Goal: Task Accomplishment & Management: Manage account settings

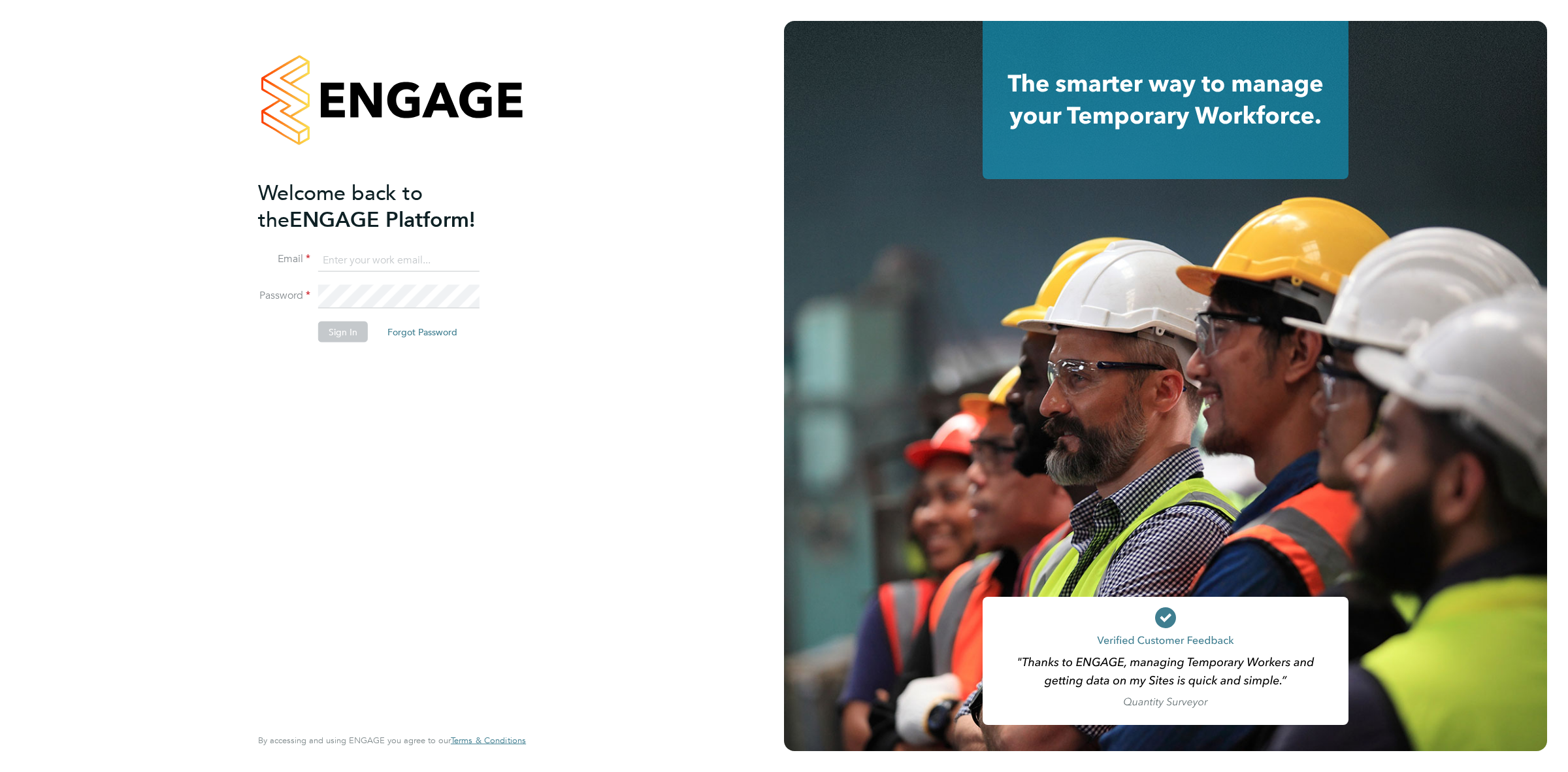
type input "katieh@dannysullivan.co.uk"
click at [353, 338] on button "Sign In" at bounding box center [343, 332] width 50 height 21
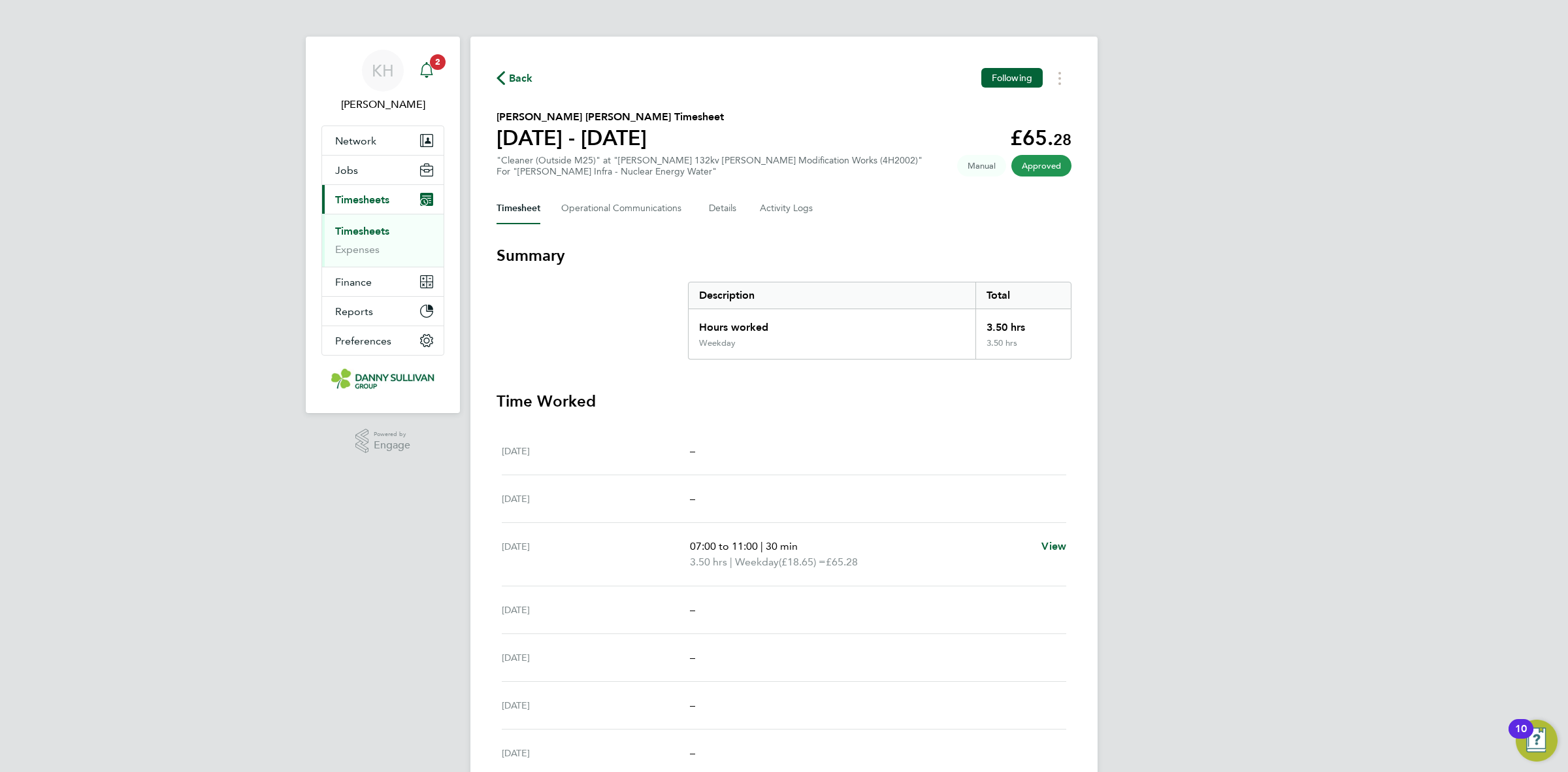
click at [436, 79] on div "Main navigation" at bounding box center [427, 71] width 26 height 26
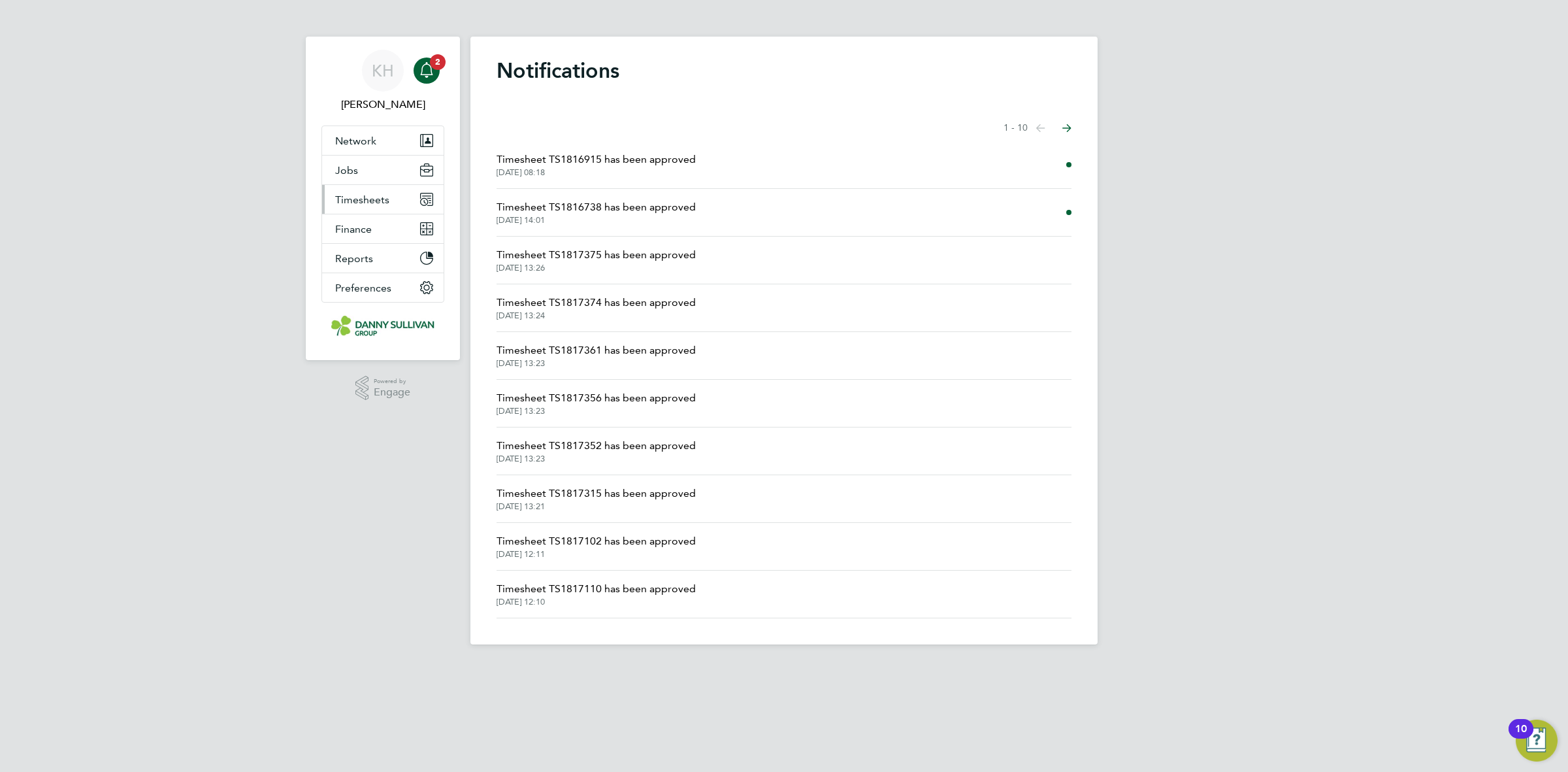
click at [364, 203] on span "Timesheets" at bounding box center [362, 200] width 54 height 12
click at [363, 178] on button "Jobs" at bounding box center [383, 170] width 122 height 29
click at [359, 221] on link "Placements" at bounding box center [362, 220] width 54 height 12
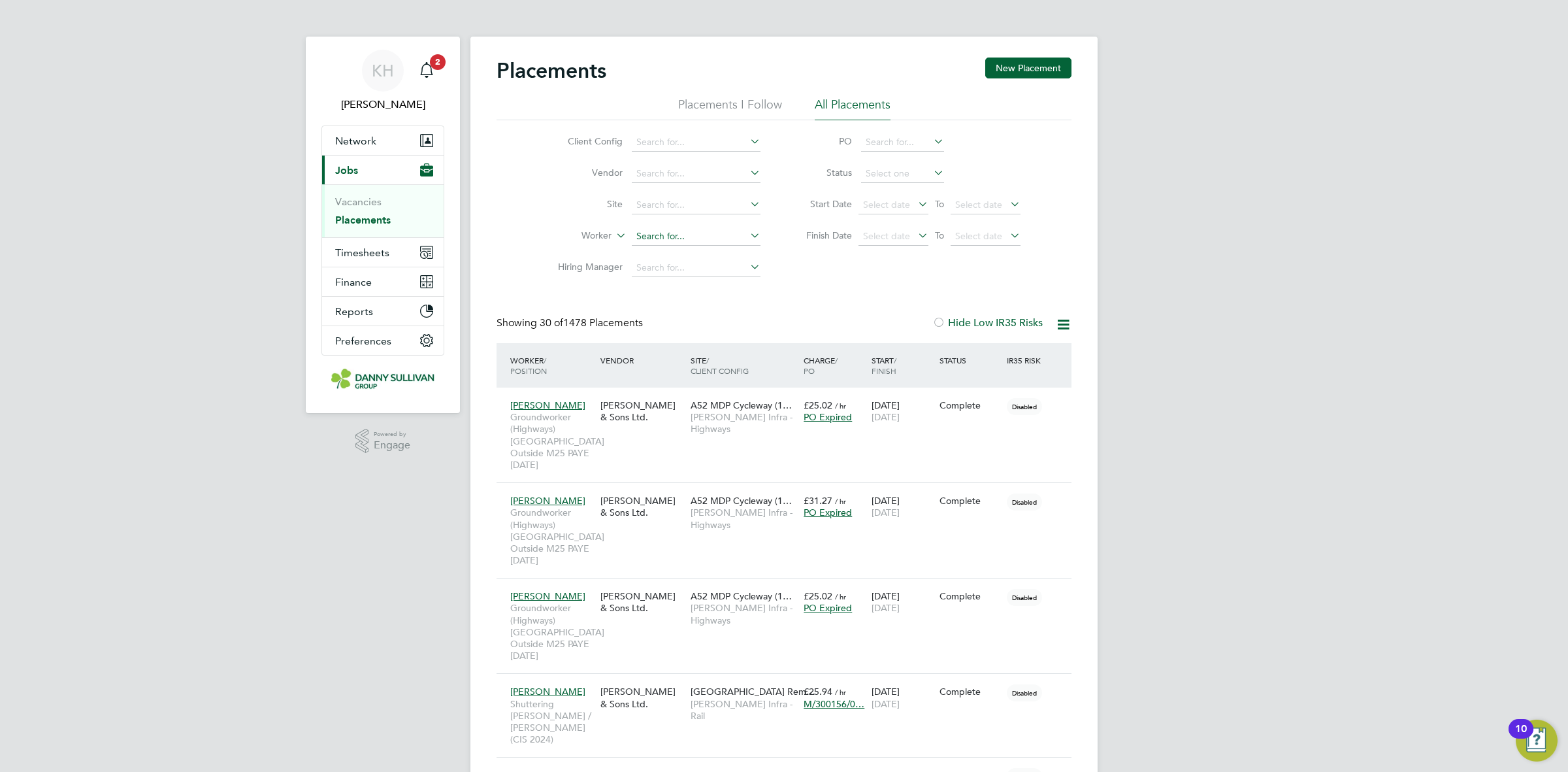
click at [650, 239] on input at bounding box center [696, 237] width 129 height 18
click at [693, 313] on li "Ioan Dutcovici" at bounding box center [712, 307] width 162 height 18
type input "[PERSON_NAME]"
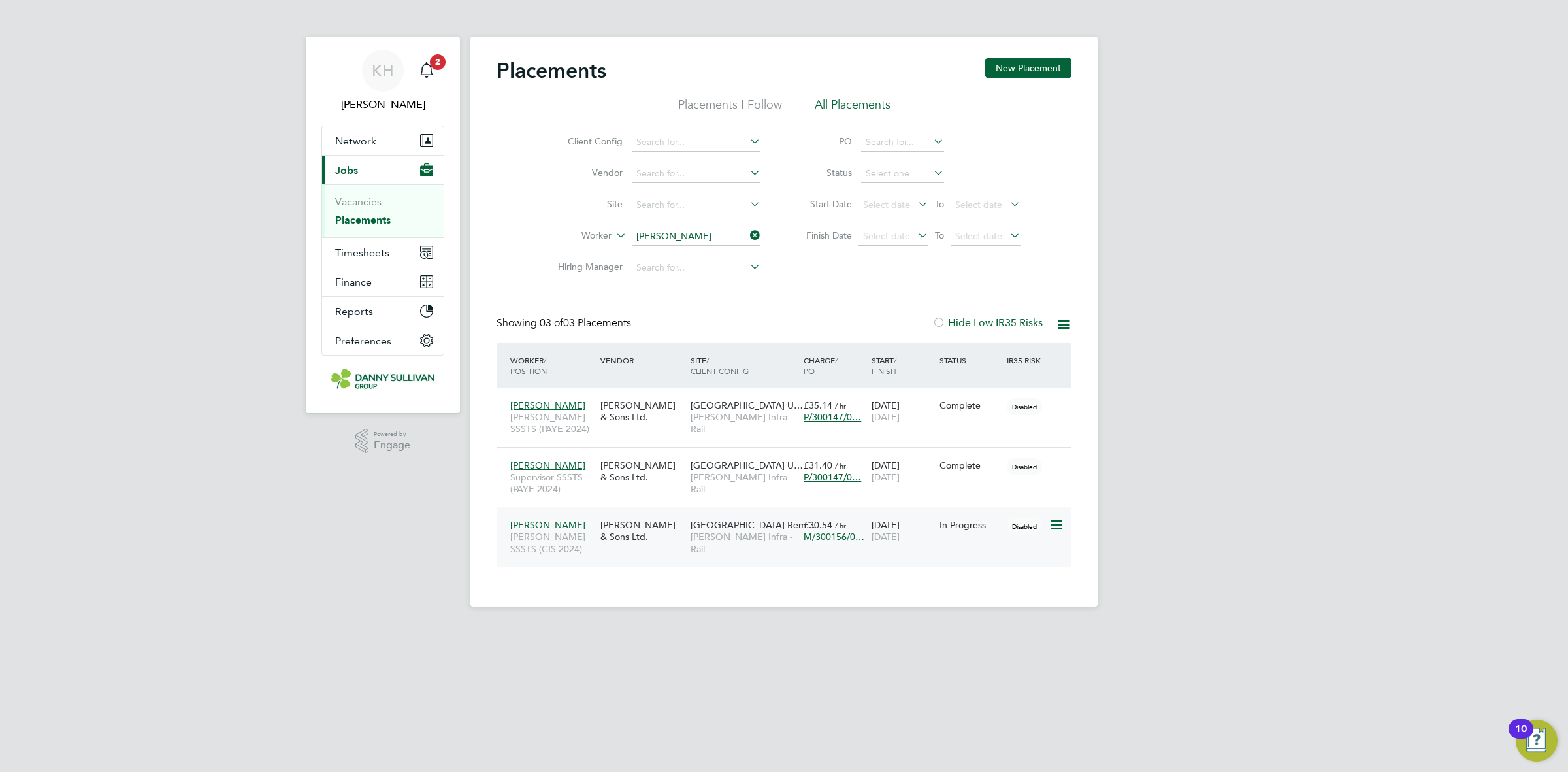
click at [706, 550] on div "Ioan Dutcovici Foreman SSSTS (CIS 2024) Danny Sullivan & Sons Ltd. Colindale St…" at bounding box center [784, 536] width 575 height 60
click at [944, 527] on div "In Progress" at bounding box center [970, 525] width 61 height 12
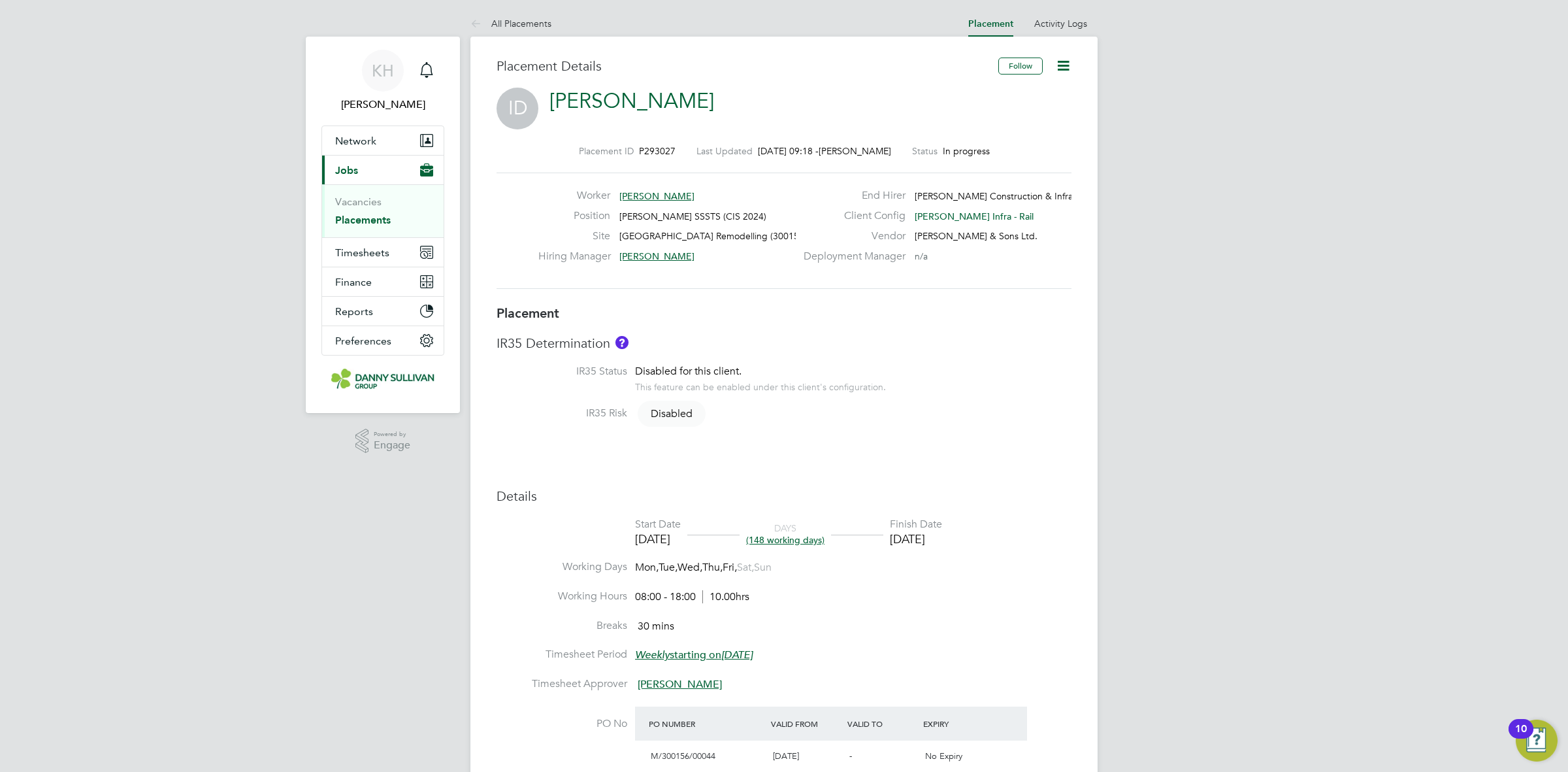
click at [1071, 71] on icon at bounding box center [1063, 65] width 16 height 16
click at [1017, 98] on li "Edit Placement e" at bounding box center [1020, 97] width 96 height 18
type input "[PERSON_NAME]"
type input "[DATE]"
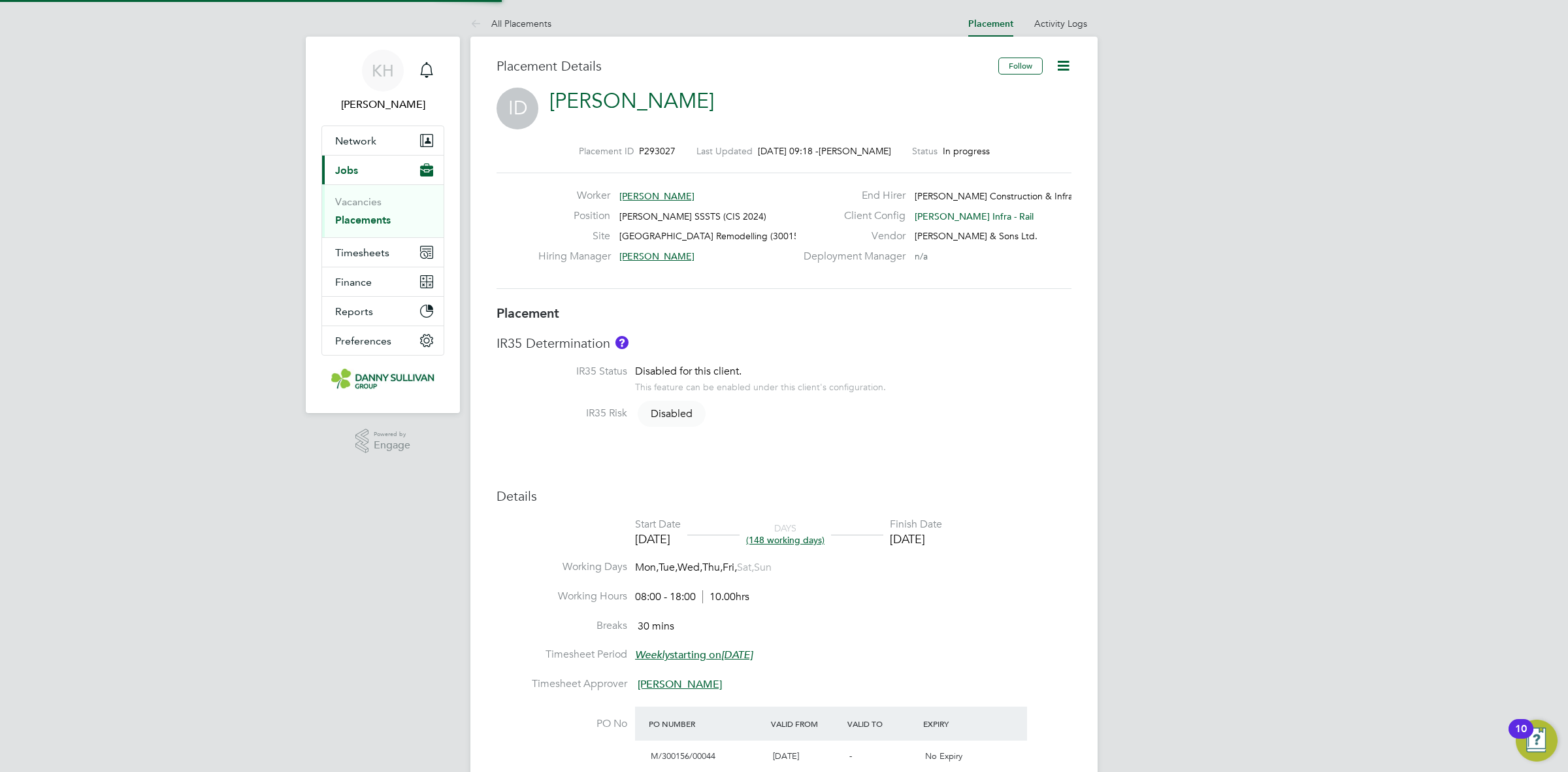
type input "[DATE]"
type input "08:00"
type input "18:00"
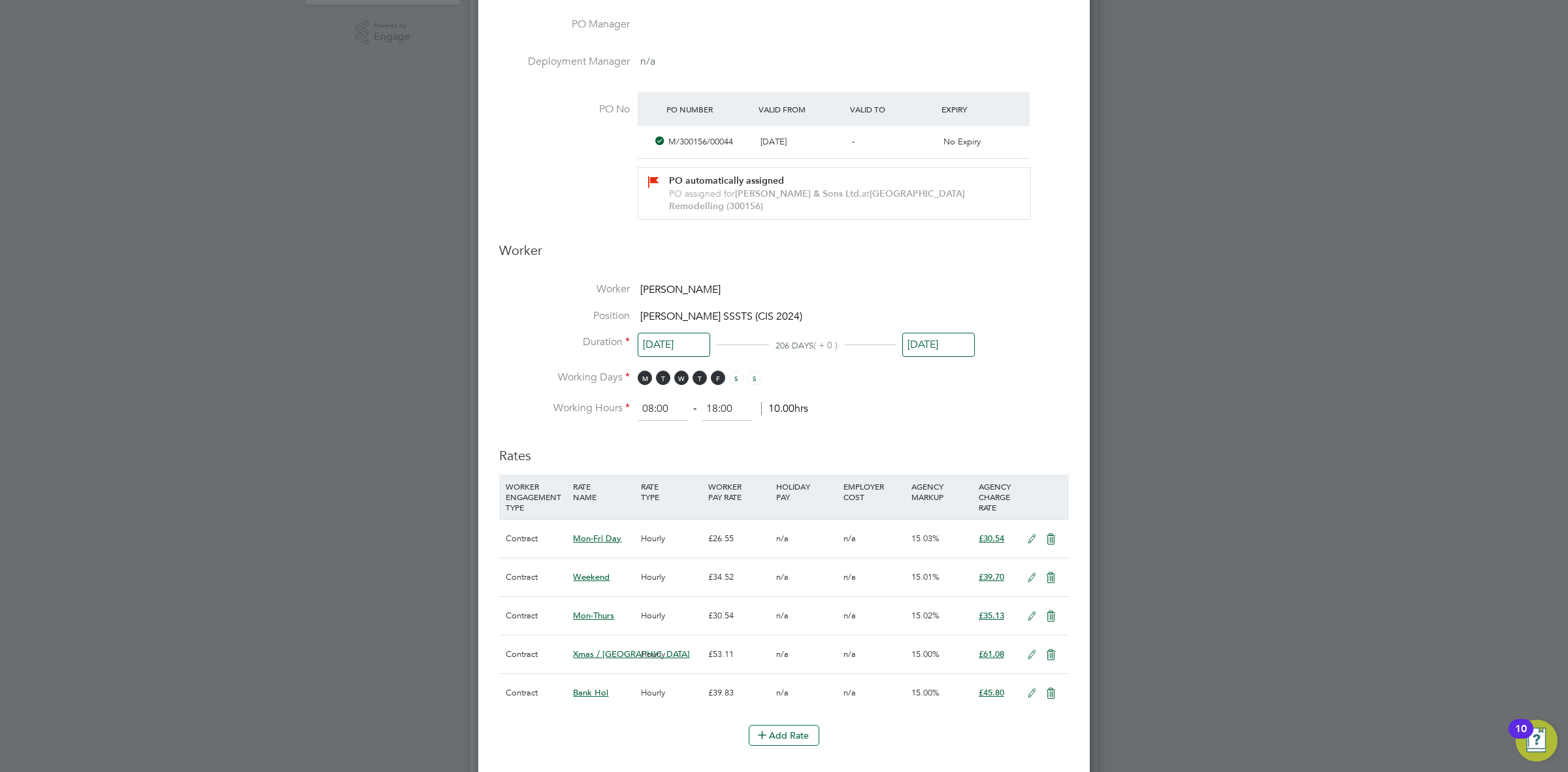
click at [1031, 622] on icon at bounding box center [1032, 616] width 16 height 10
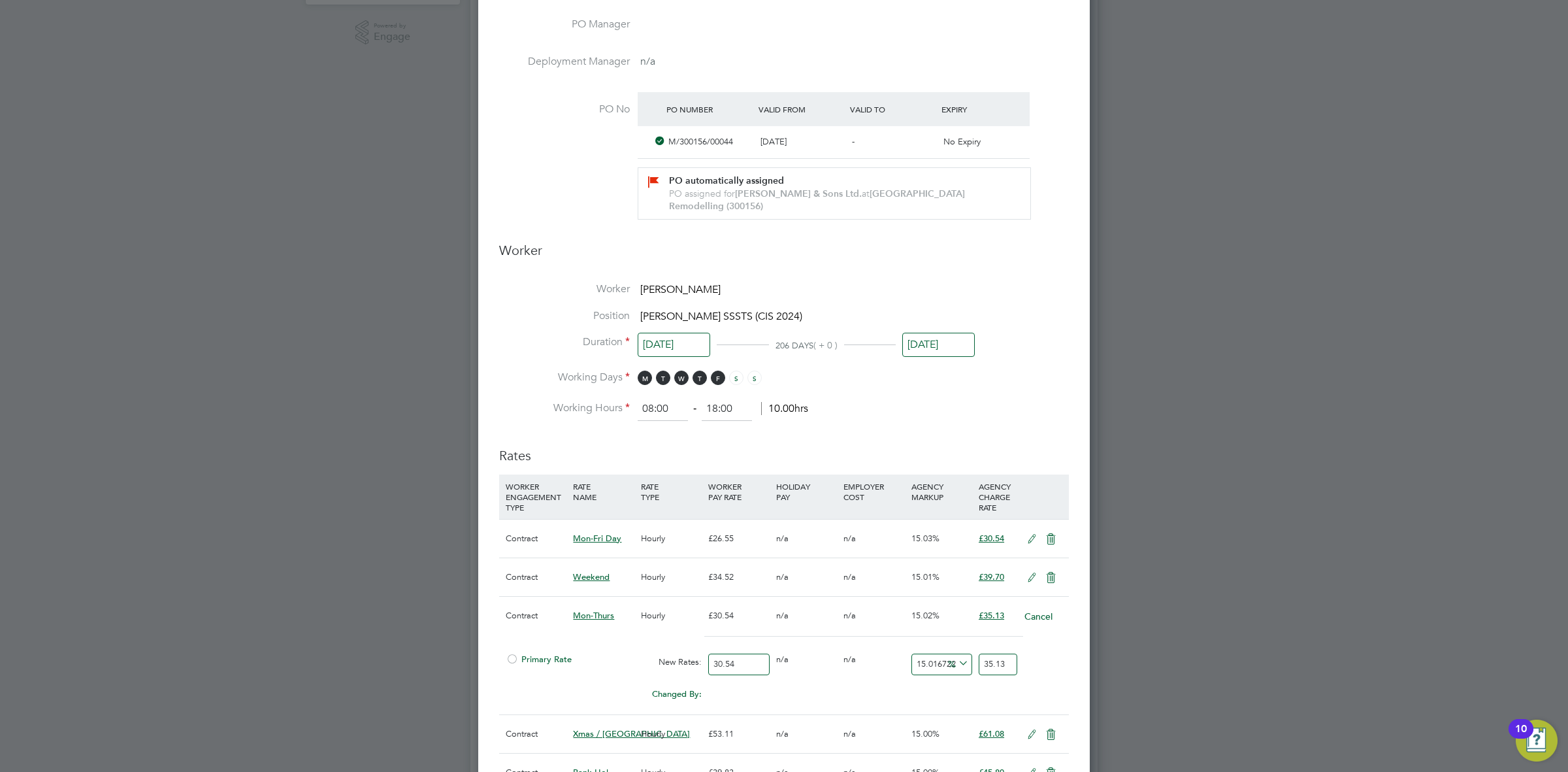
click at [1004, 671] on input "35.13" at bounding box center [998, 664] width 39 height 22
type input "14.931237721021612"
type input "35.1"
type input "14.996725605762935"
type input "35.12"
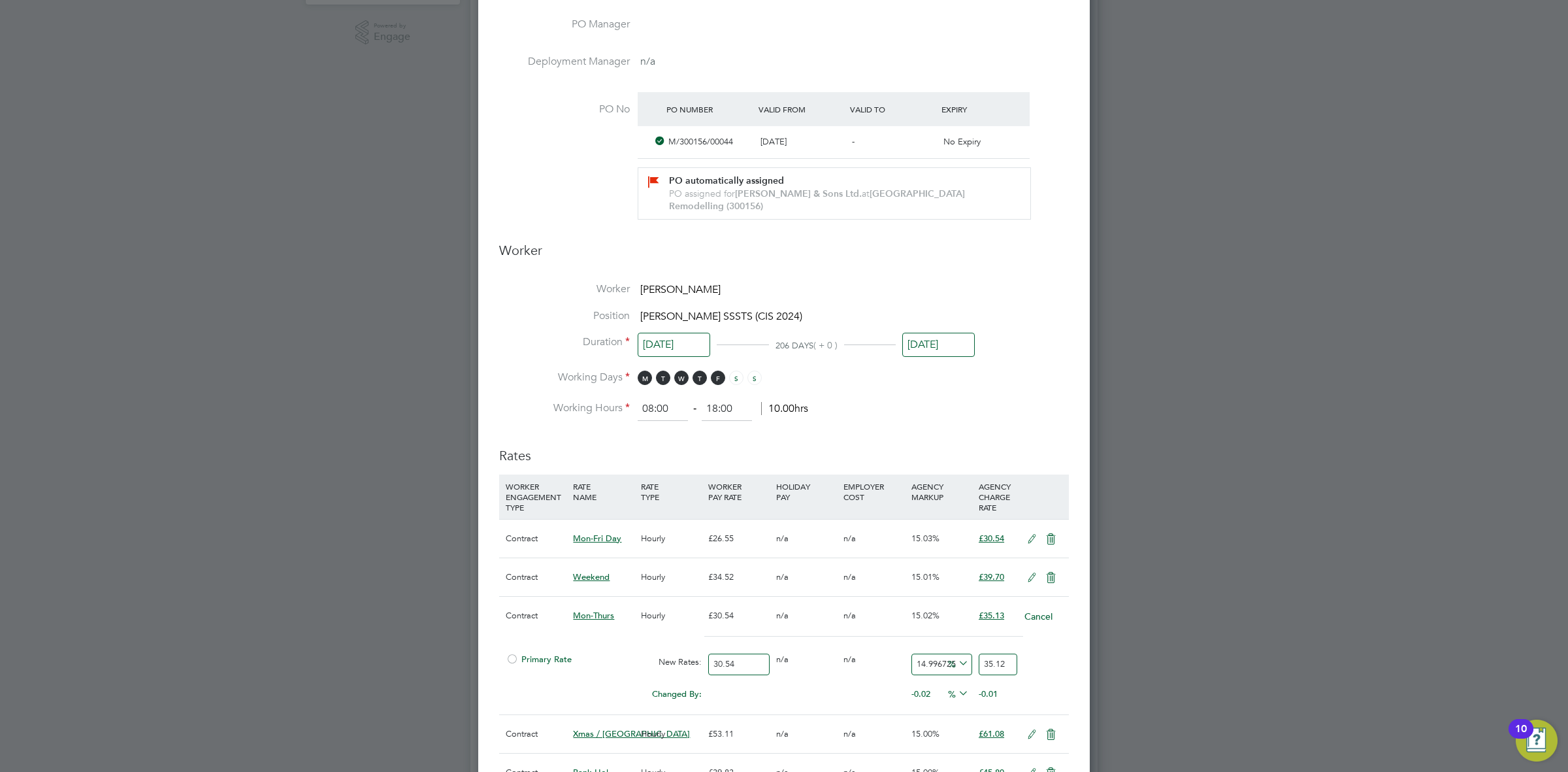
click at [1051, 661] on div "Primary Rate New Rates: 30.54 0 n/a 0 n/a 14.996725605762935 4.58 % 35.12" at bounding box center [784, 664] width 570 height 35
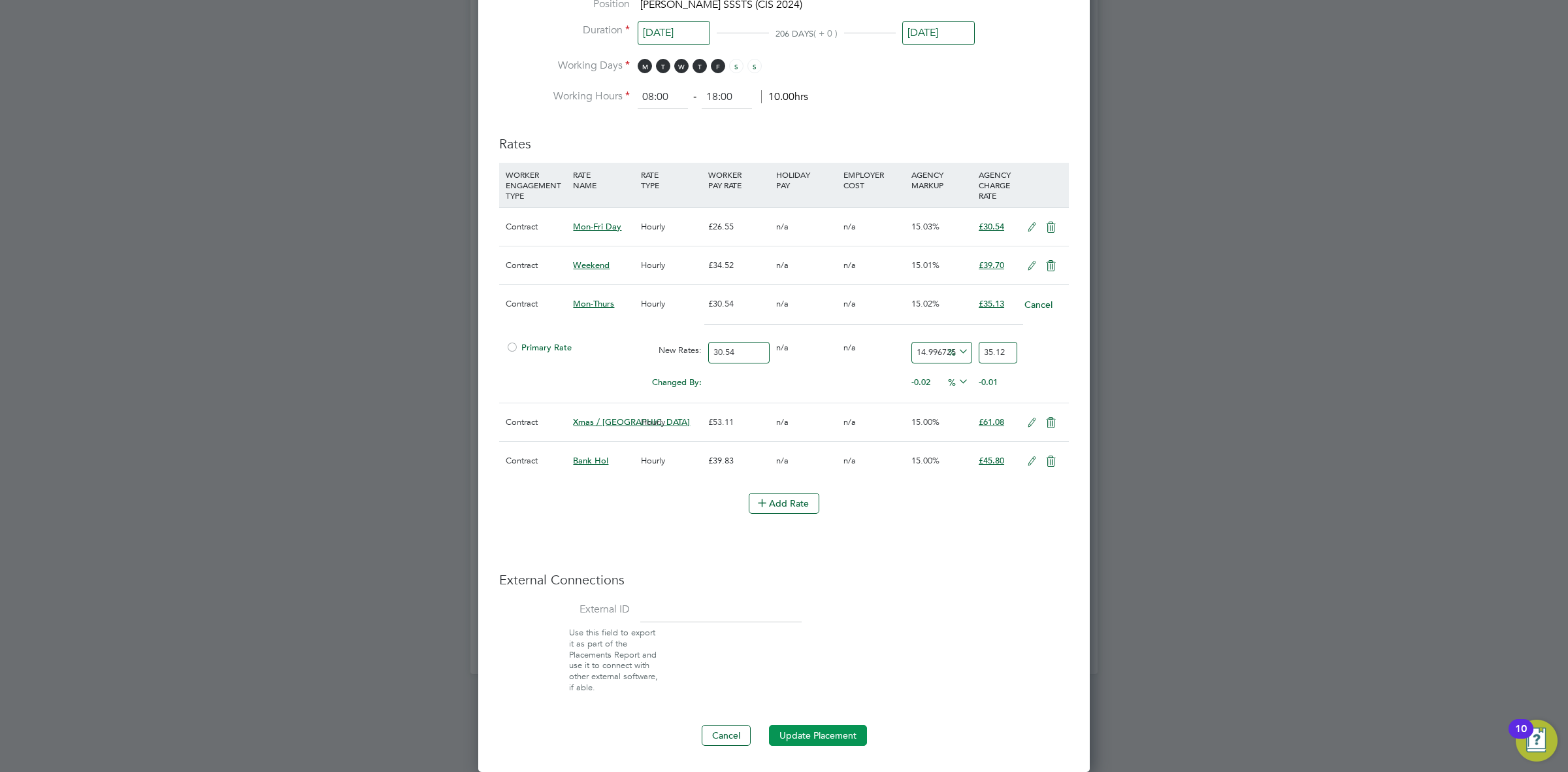
click at [828, 745] on button "Update Placement" at bounding box center [818, 735] width 98 height 21
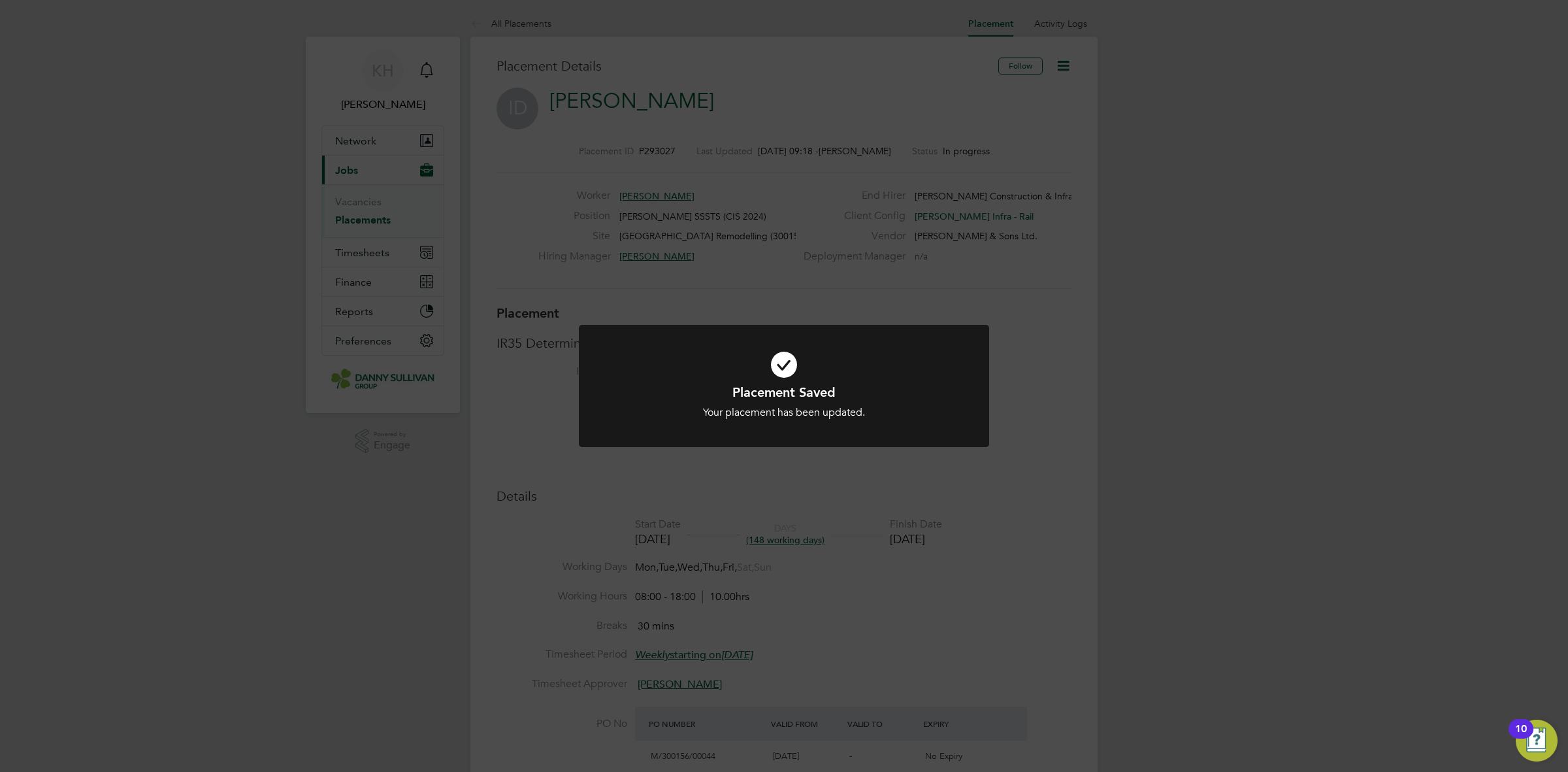
drag, startPoint x: 742, startPoint y: 452, endPoint x: 742, endPoint y: 425, distance: 27.0
click at [742, 435] on div "Placement Saved Your placement has been updated. Cancel Okay" at bounding box center [784, 393] width 410 height 138
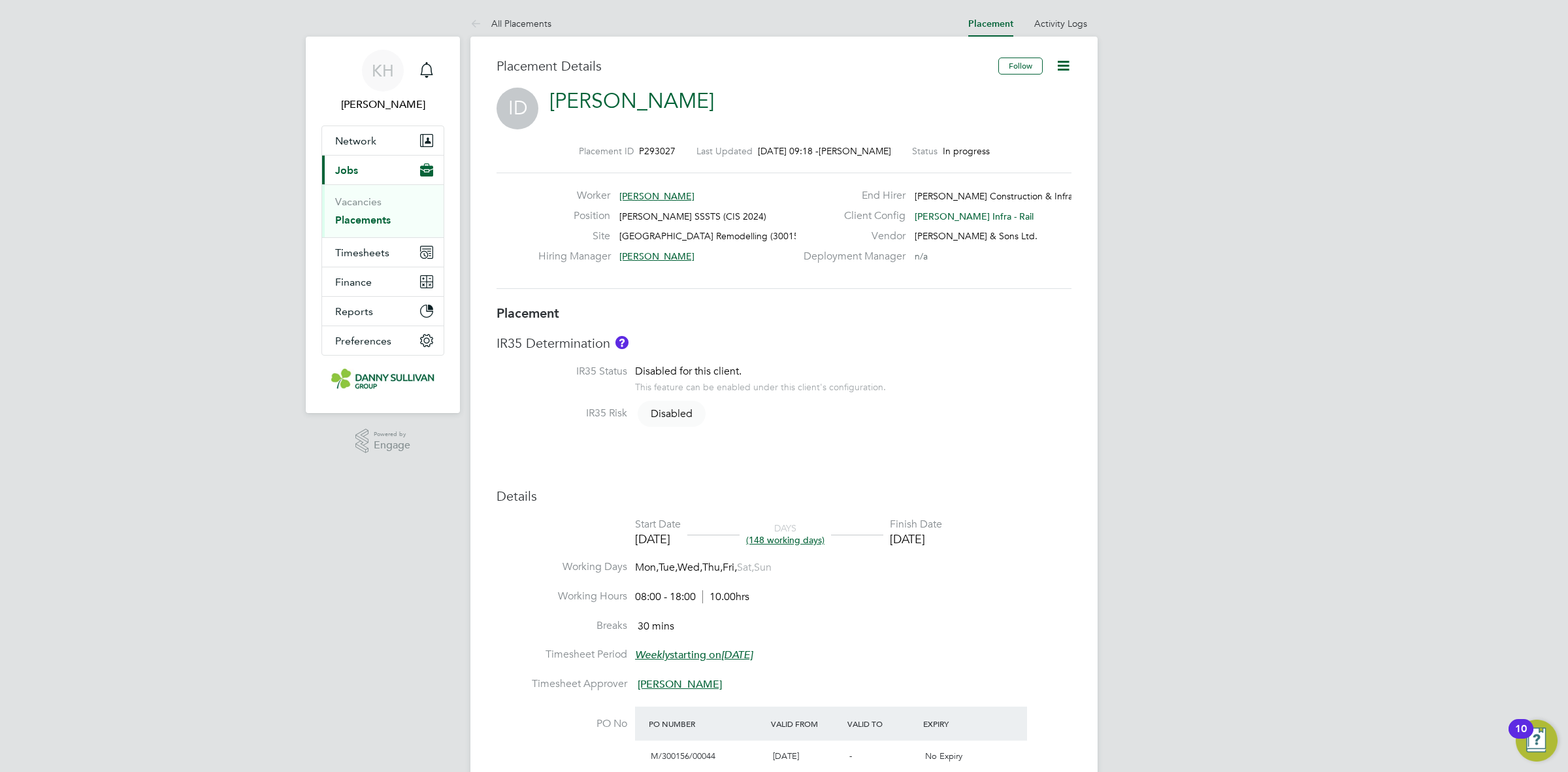
click at [931, 491] on h3 "Details" at bounding box center [784, 496] width 575 height 17
click at [351, 231] on ul "Vacancies Placements" at bounding box center [383, 211] width 122 height 53
click at [350, 244] on button "Timesheets" at bounding box center [383, 253] width 122 height 29
click at [351, 239] on li "Timesheets" at bounding box center [384, 234] width 98 height 18
click at [353, 230] on link "Timesheets" at bounding box center [362, 231] width 54 height 12
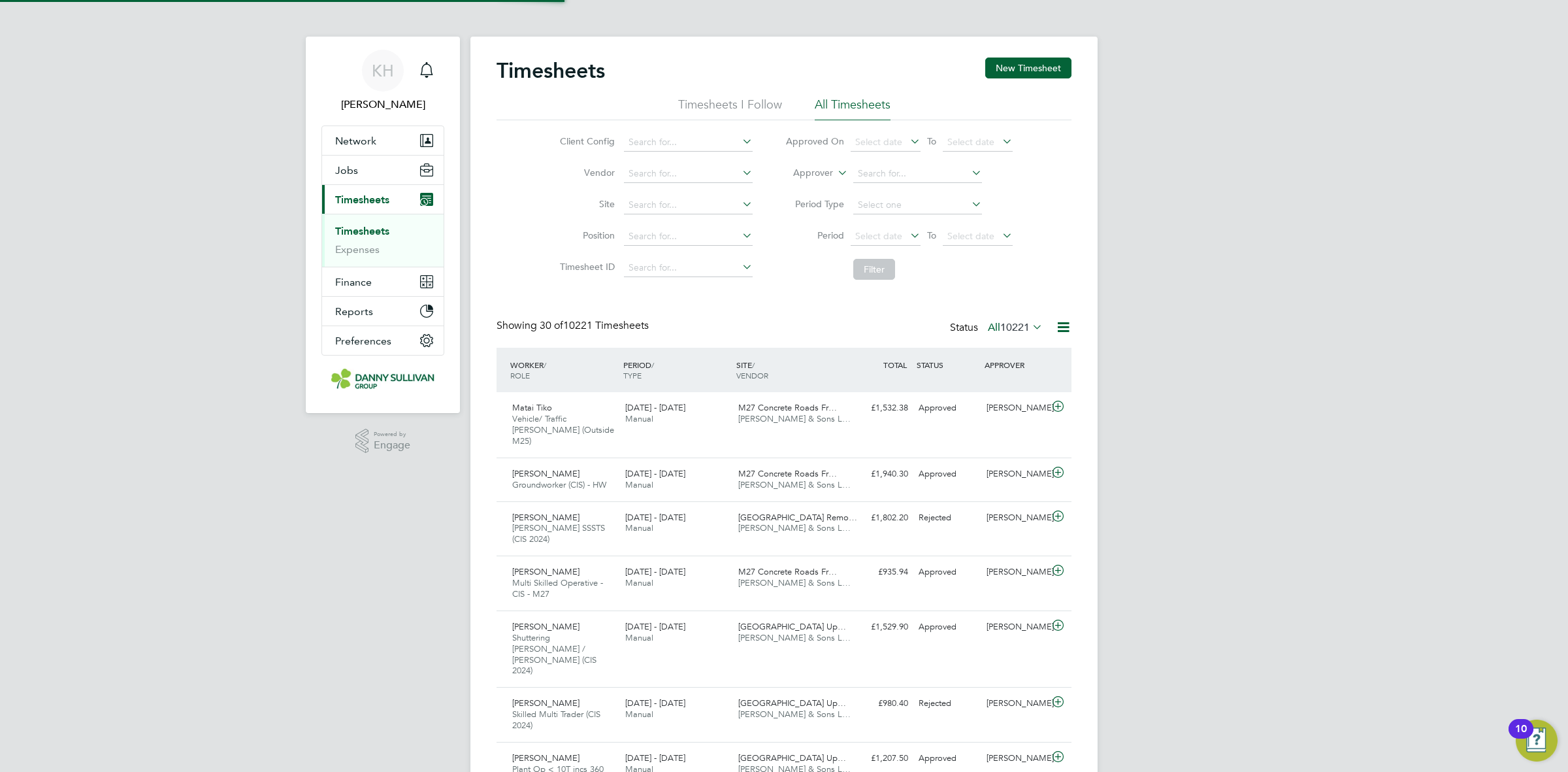
scroll to position [33, 113]
